Goal: Entertainment & Leisure: Consume media (video, audio)

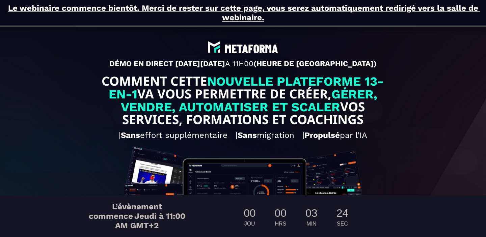
drag, startPoint x: 226, startPoint y: 49, endPoint x: 305, endPoint y: 49, distance: 79.0
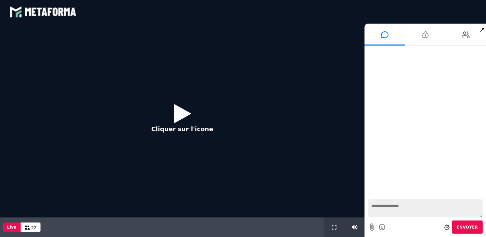
click at [28, 226] on icon at bounding box center [27, 228] width 5 height 4
click at [183, 115] on icon at bounding box center [182, 114] width 17 height 22
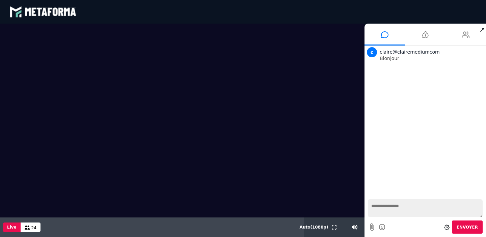
click at [461, 34] on li at bounding box center [466, 35] width 41 height 22
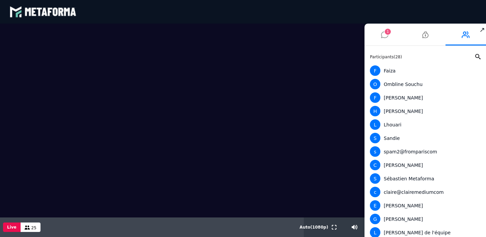
click at [392, 37] on li "1" at bounding box center [385, 35] width 41 height 22
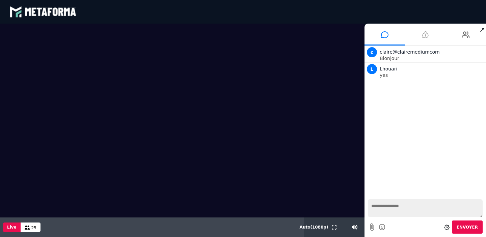
click at [425, 35] on icon at bounding box center [425, 34] width 6 height 17
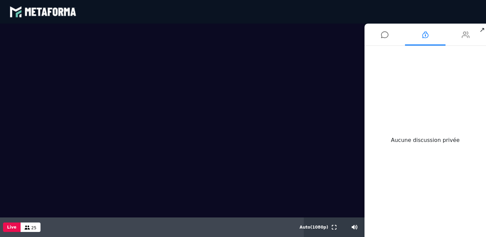
click at [459, 36] on li at bounding box center [466, 35] width 41 height 22
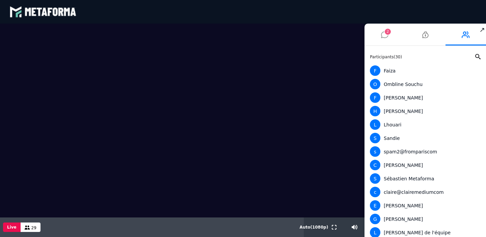
click at [385, 35] on icon at bounding box center [384, 34] width 7 height 17
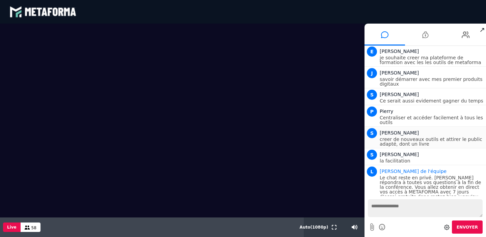
scroll to position [526, 0]
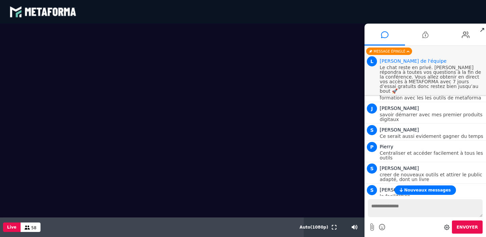
click at [418, 193] on button "Nouveaux messages" at bounding box center [425, 190] width 61 height 9
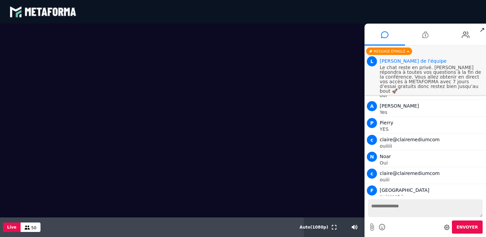
scroll to position [745, 0]
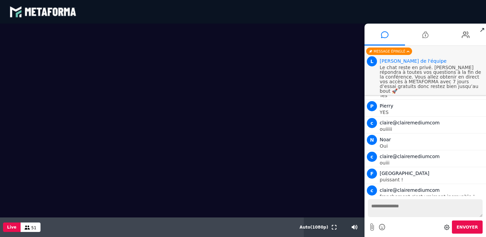
click at [31, 226] on span "51" at bounding box center [33, 228] width 5 height 5
click at [15, 227] on button "Live" at bounding box center [12, 227] width 18 height 9
click at [25, 227] on icon at bounding box center [27, 228] width 5 height 4
click at [461, 36] on li at bounding box center [466, 35] width 41 height 22
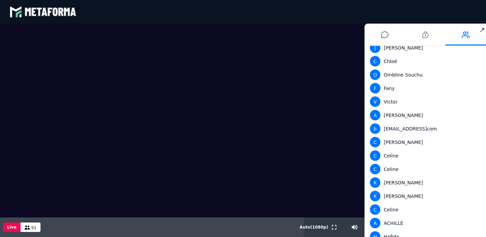
scroll to position [533, 0]
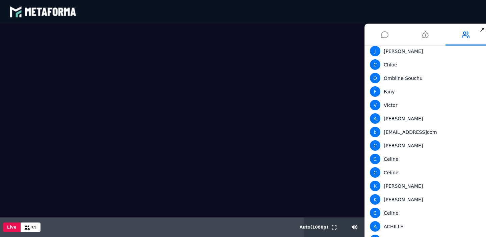
click at [387, 33] on icon at bounding box center [384, 34] width 7 height 17
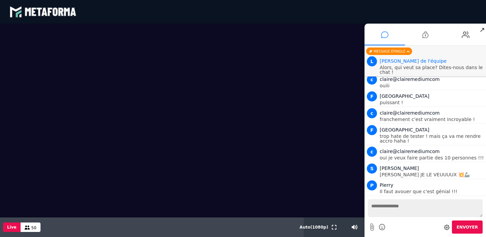
scroll to position [818, 0]
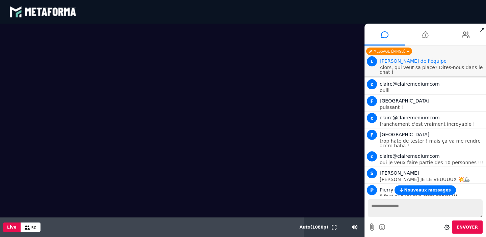
click at [433, 189] on span "Nouveaux messages" at bounding box center [427, 190] width 47 height 5
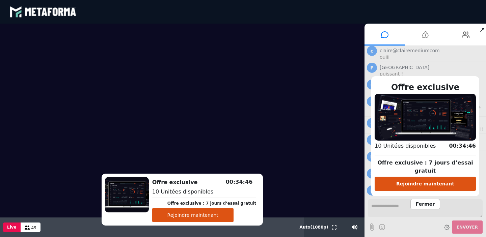
scroll to position [873, 0]
